Goal: Navigation & Orientation: Find specific page/section

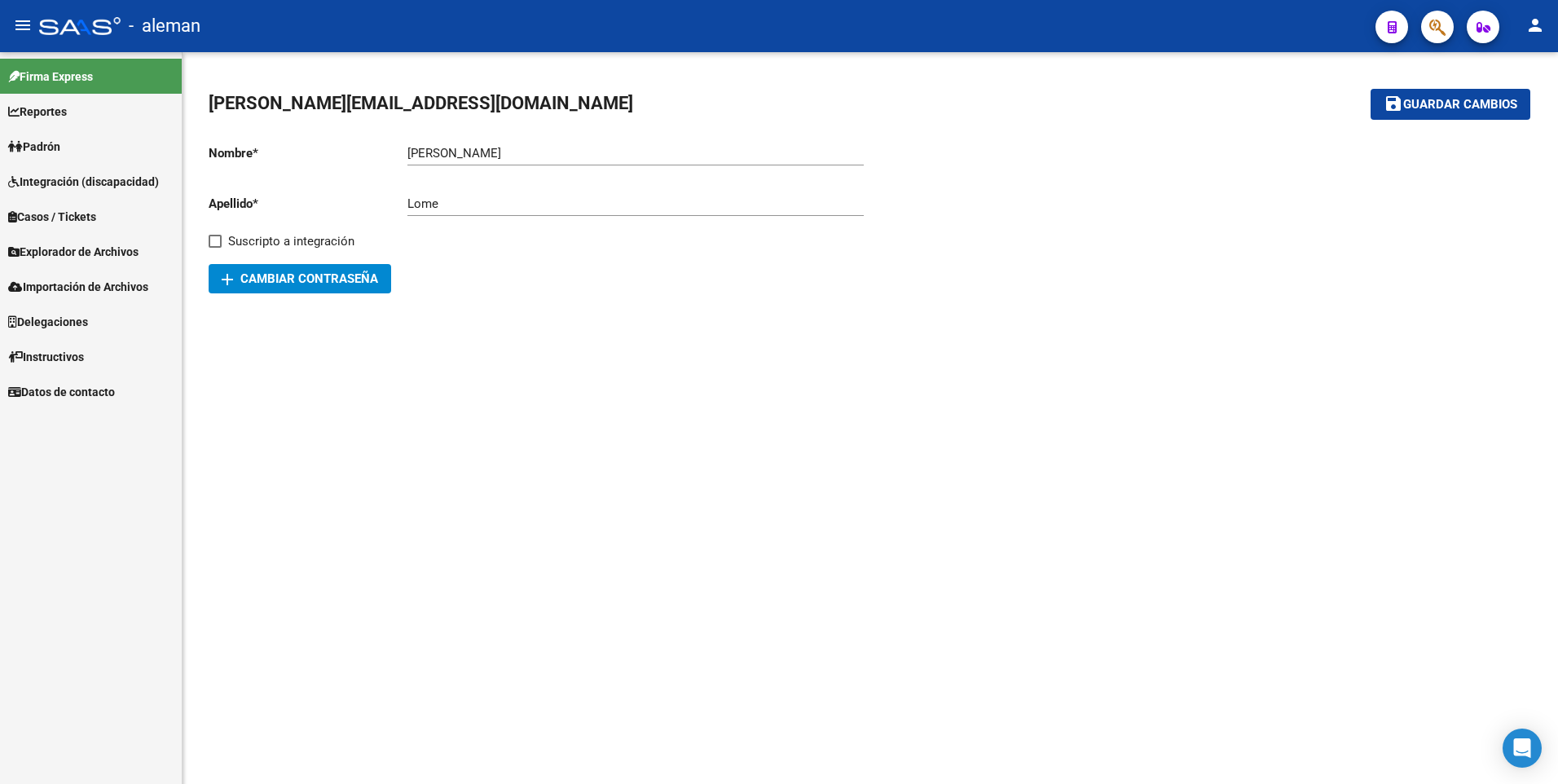
click at [73, 248] on span "Explorador de Archivos" at bounding box center [73, 251] width 130 height 18
click at [25, 357] on link "SSS" at bounding box center [91, 356] width 182 height 35
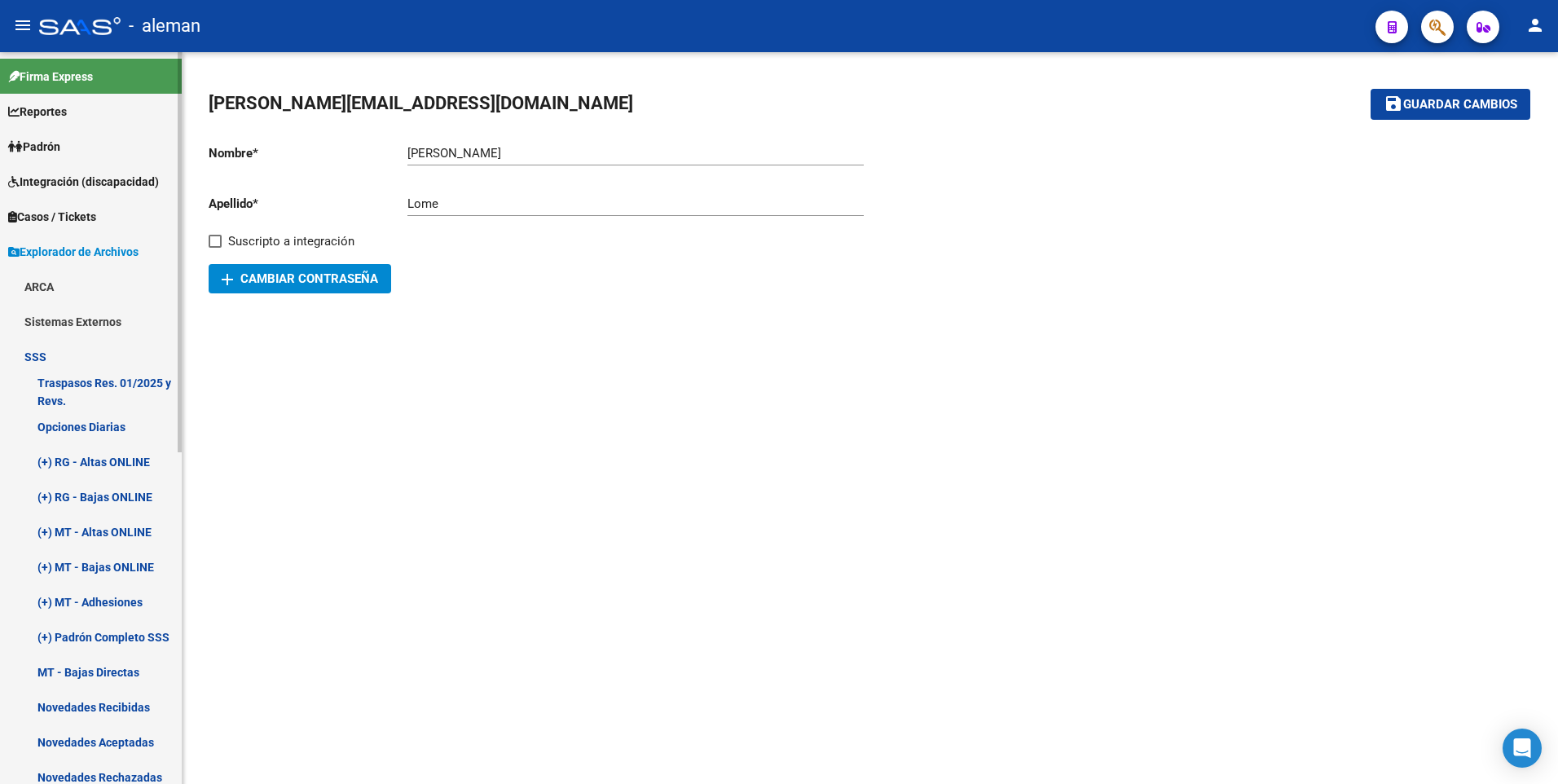
click at [88, 525] on link "(+) MT - Altas ONLINE" at bounding box center [91, 532] width 182 height 35
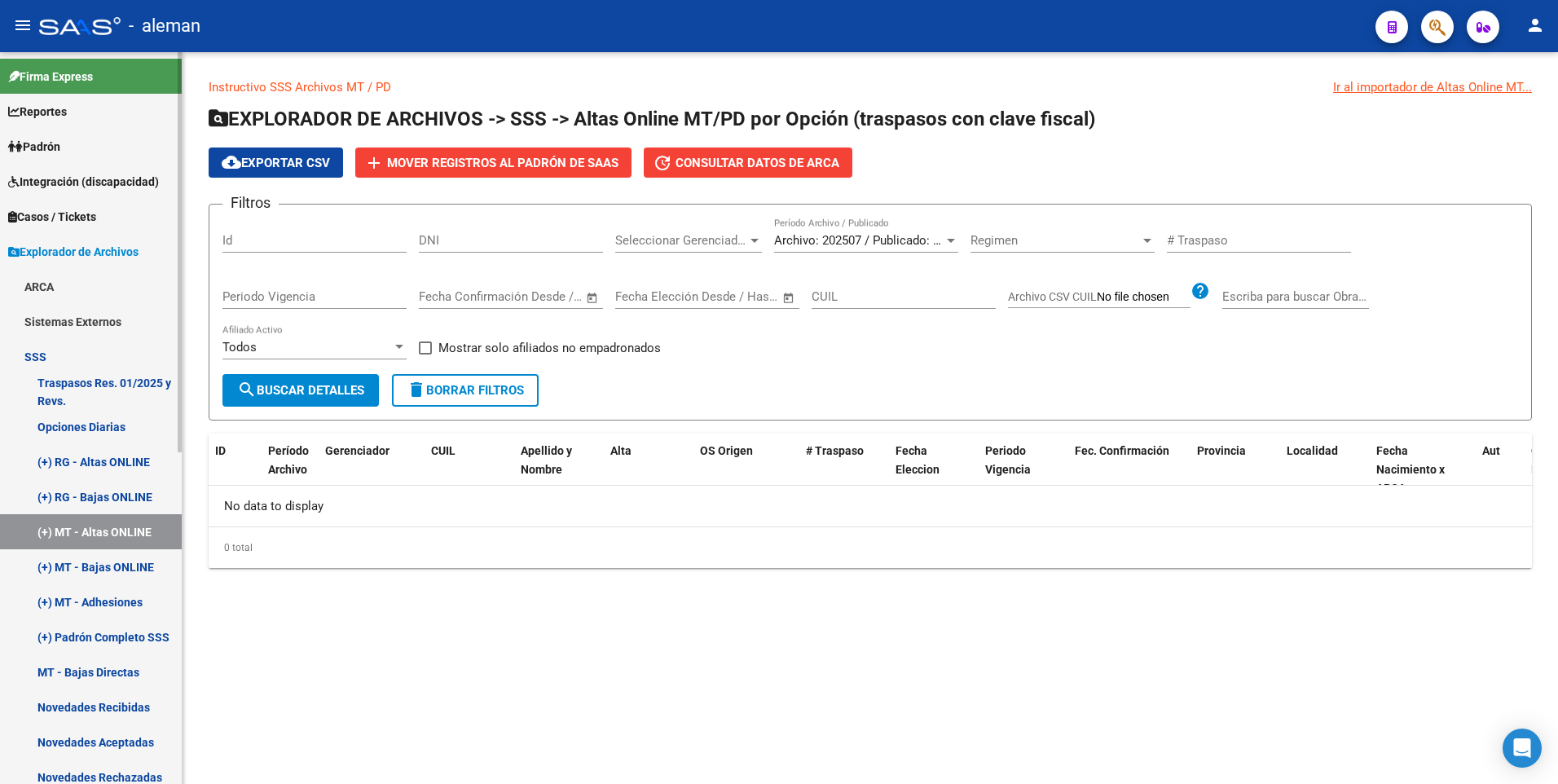
click at [96, 565] on link "(+) MT - Bajas ONLINE" at bounding box center [91, 567] width 182 height 35
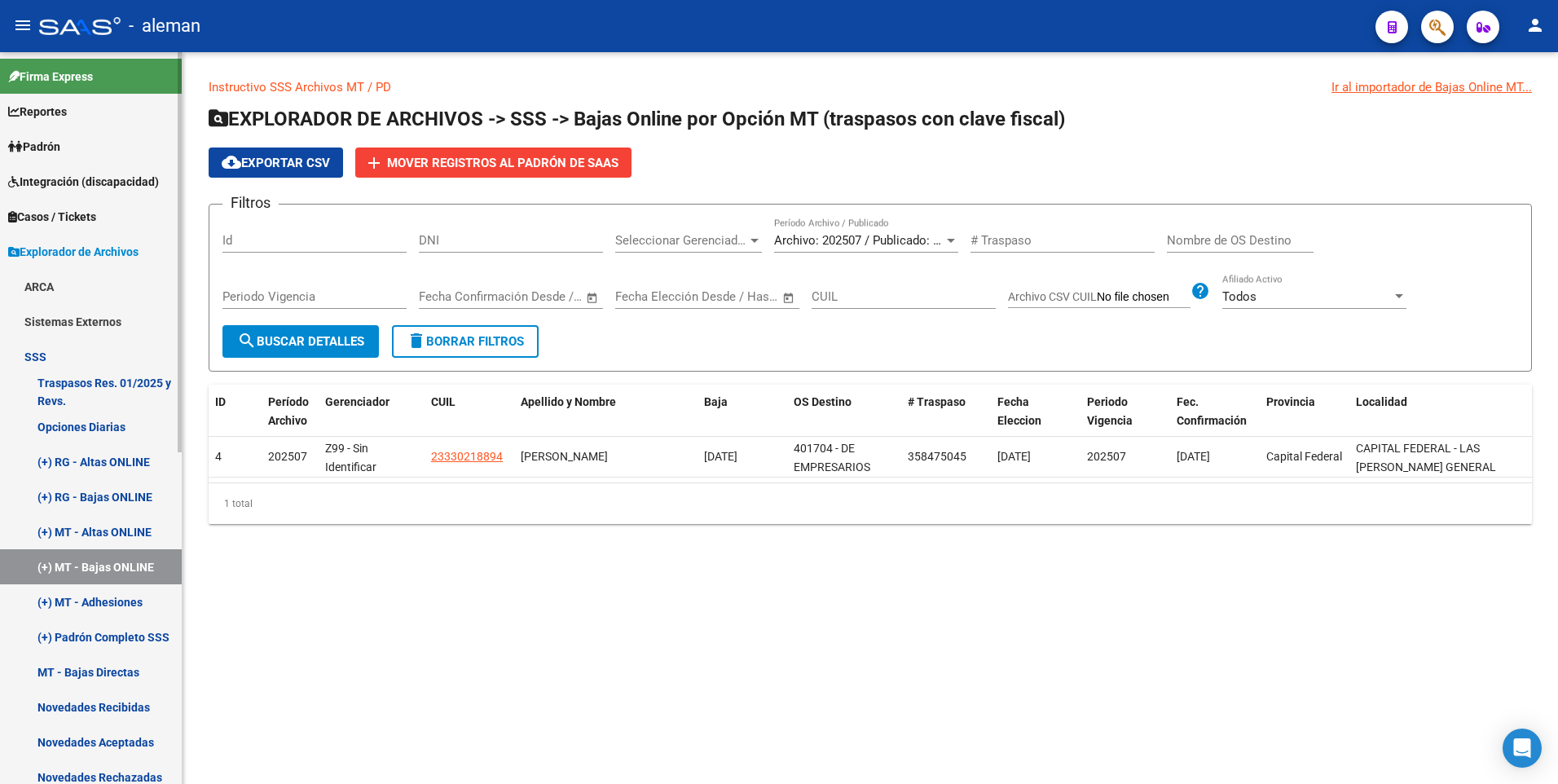
click at [109, 601] on link "(+) MT - Adhesiones" at bounding box center [91, 602] width 182 height 35
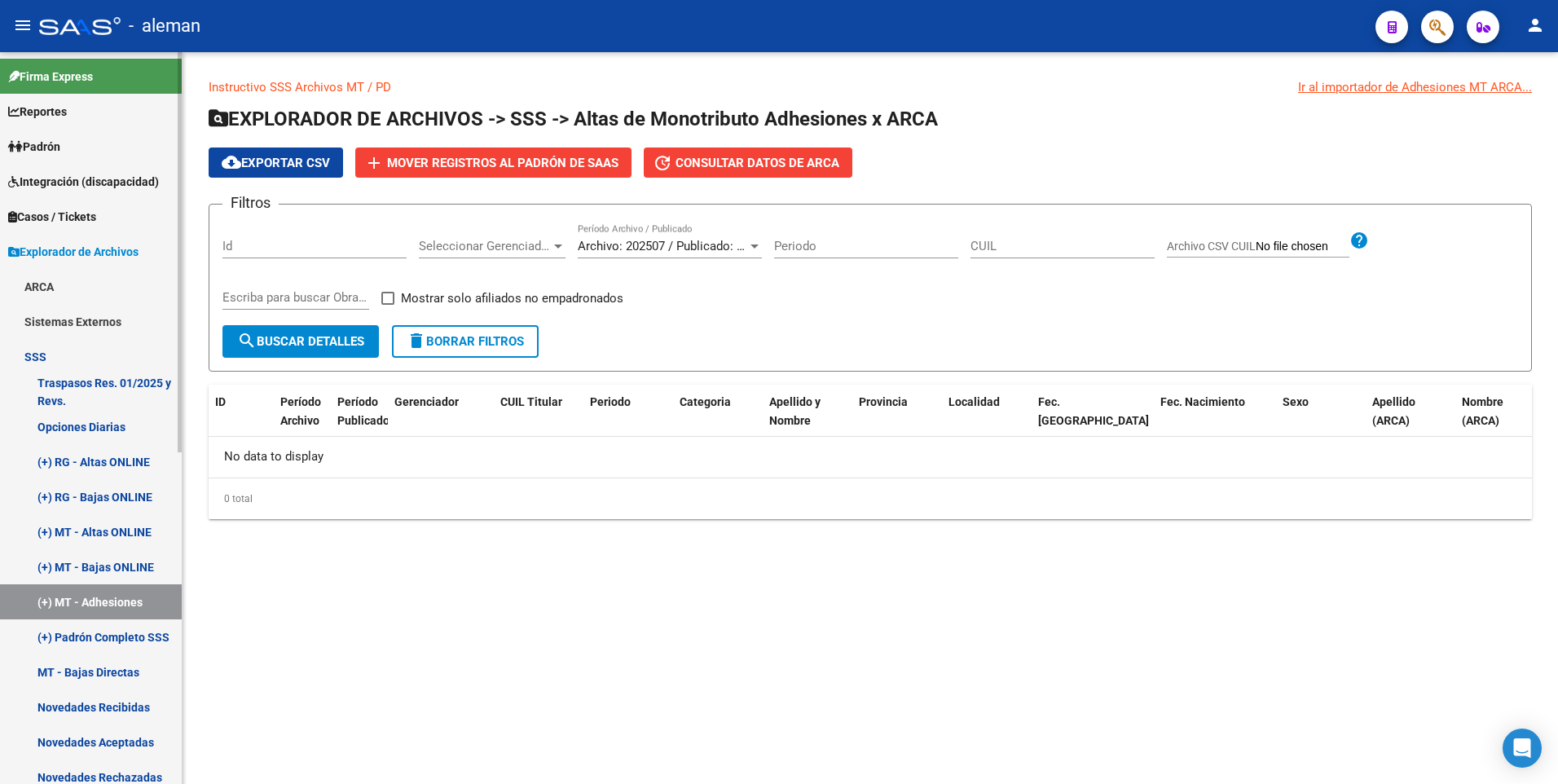
scroll to position [81, 0]
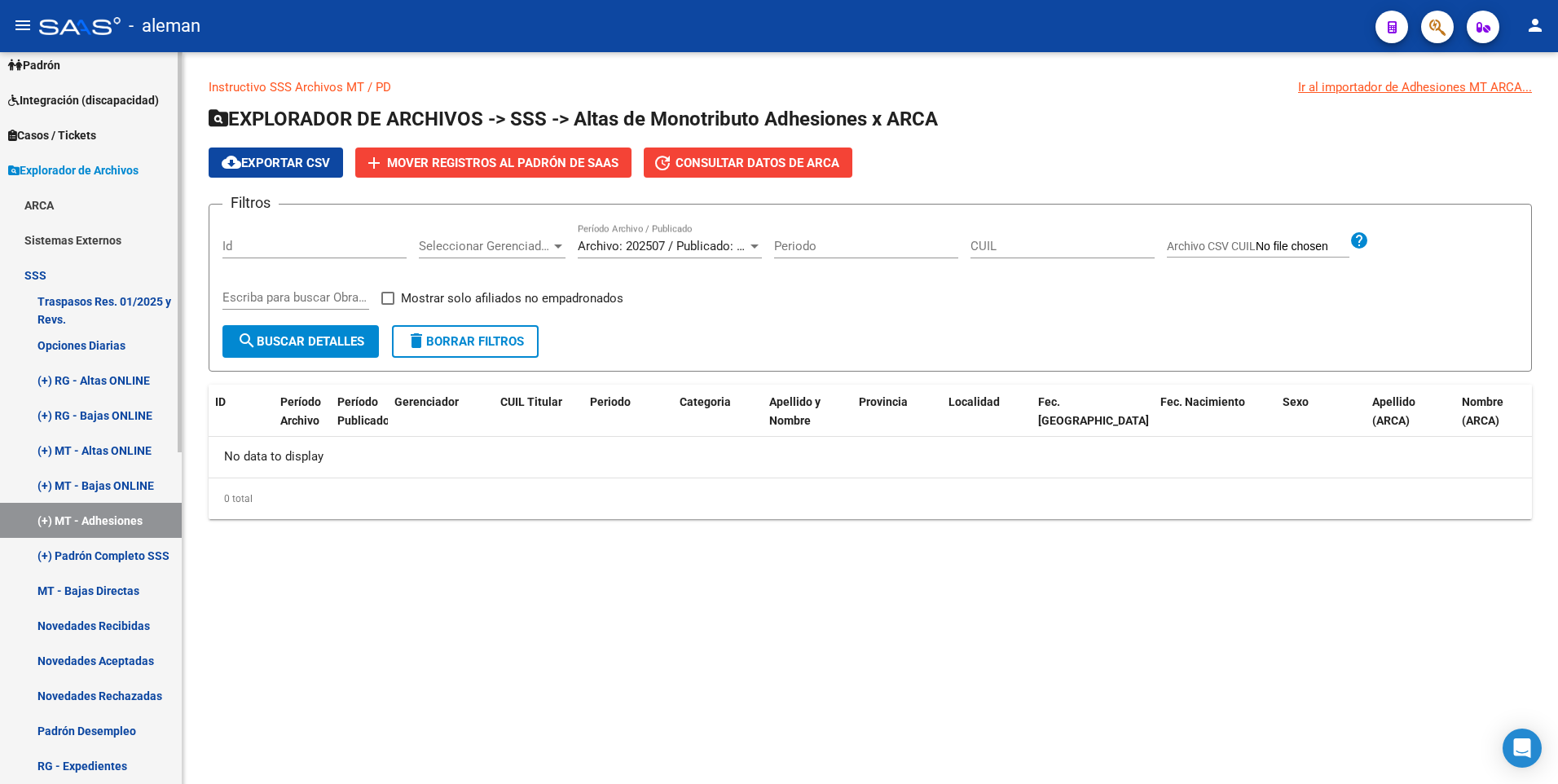
click at [116, 586] on link "MT - Bajas Directas" at bounding box center [91, 590] width 182 height 35
